Goal: Task Accomplishment & Management: Use online tool/utility

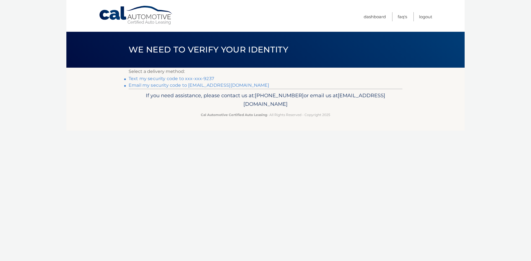
click at [196, 77] on link "Text my security code to xxx-xxx-9237" at bounding box center [171, 78] width 85 height 5
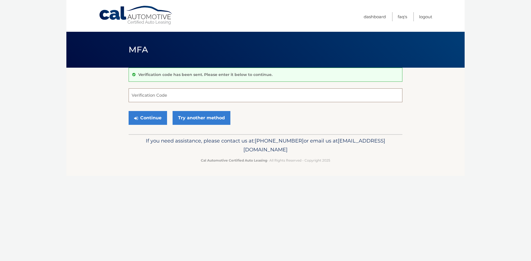
click at [200, 95] on input "Verification Code" at bounding box center [266, 95] width 274 height 14
type input "220271"
click at [146, 118] on button "Continue" at bounding box center [148, 118] width 38 height 14
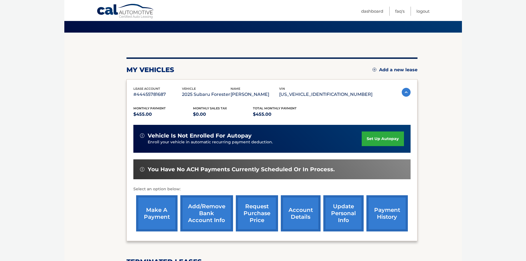
scroll to position [32, 0]
